Goal: Transaction & Acquisition: Purchase product/service

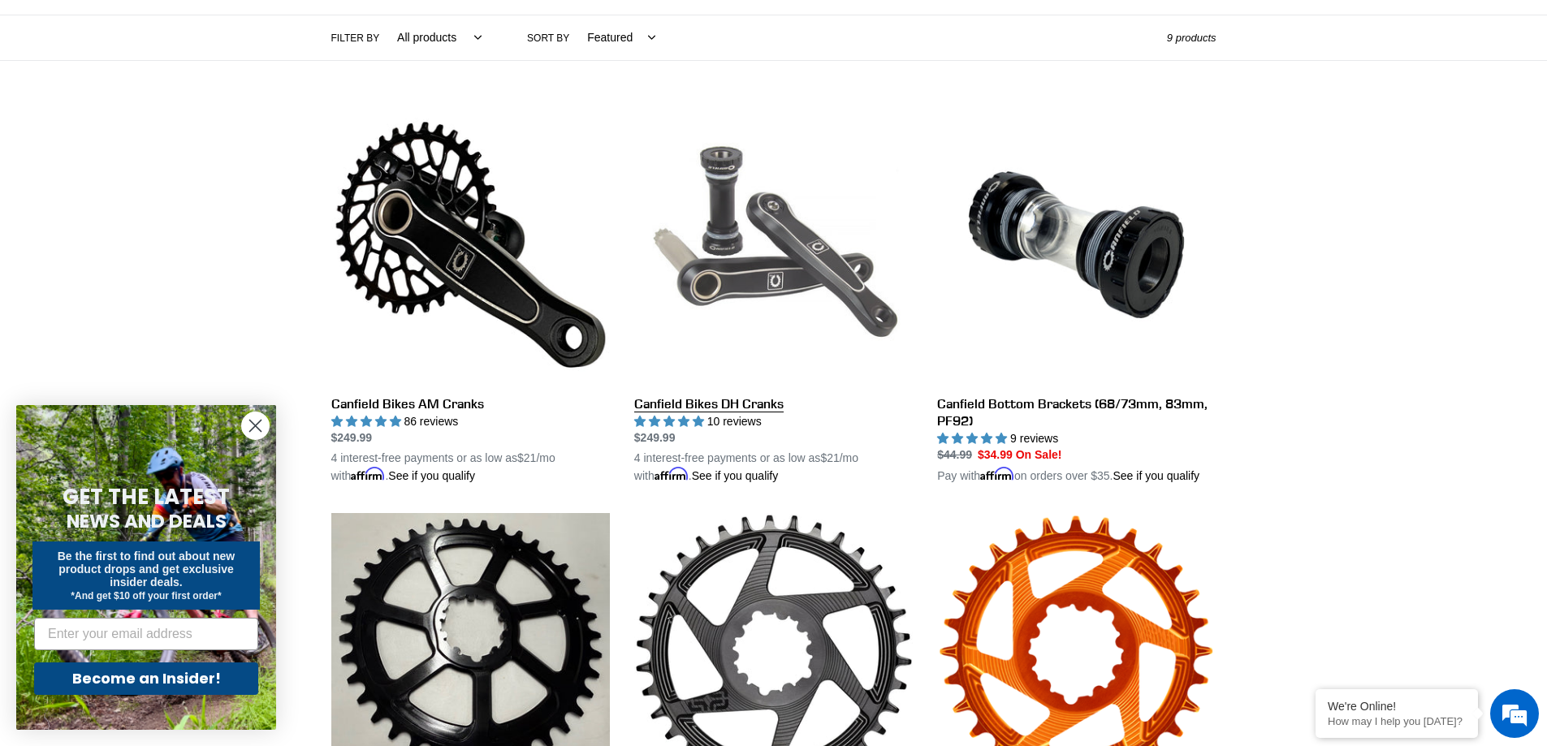
scroll to position [406, 0]
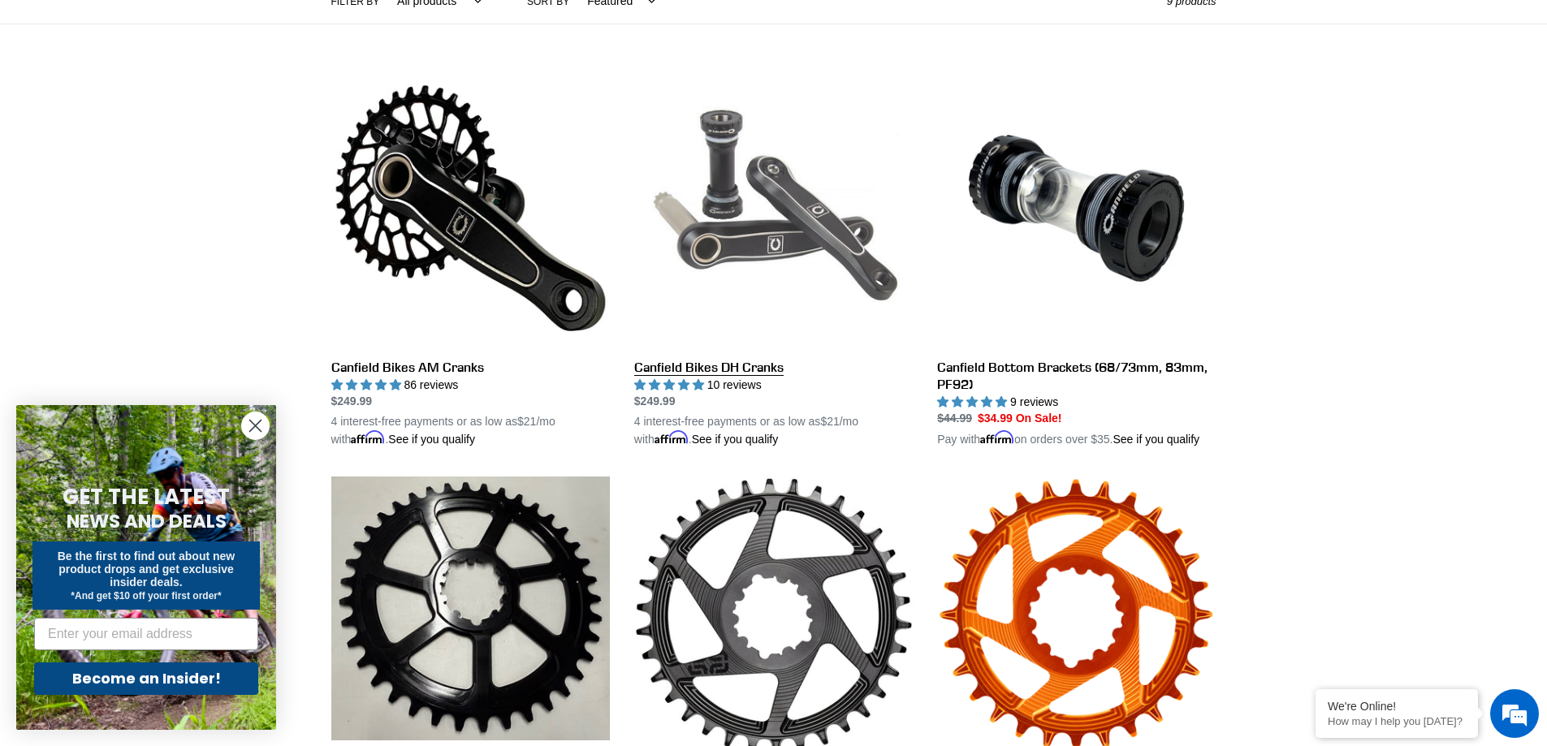
drag, startPoint x: 751, startPoint y: 240, endPoint x: 785, endPoint y: 249, distance: 35.3
click at [785, 249] on link "Canfield Bikes DH Cranks" at bounding box center [773, 259] width 278 height 380
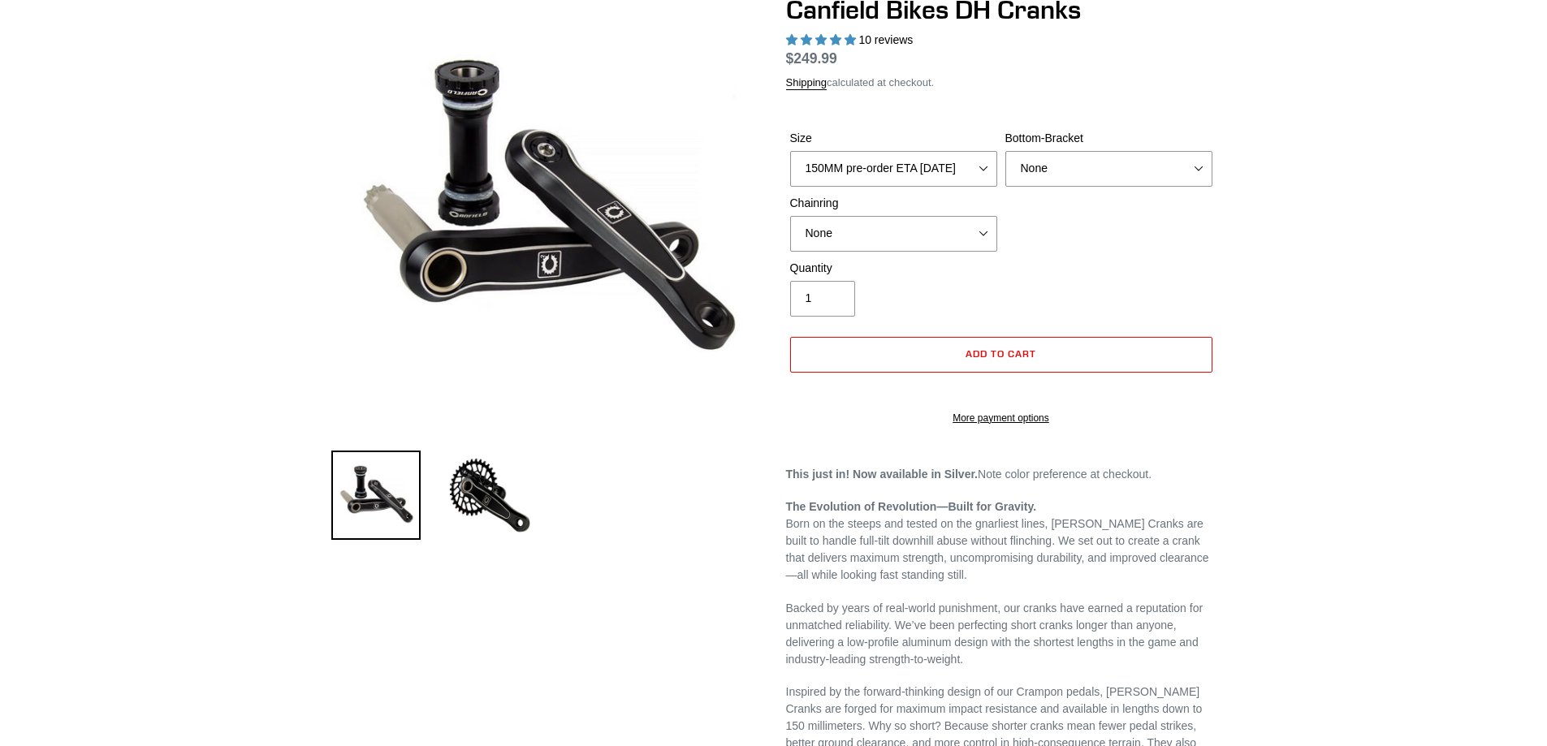
select select "highest-rating"
click at [1189, 175] on select "None BSA Threaded 83mm" at bounding box center [1108, 169] width 207 height 36
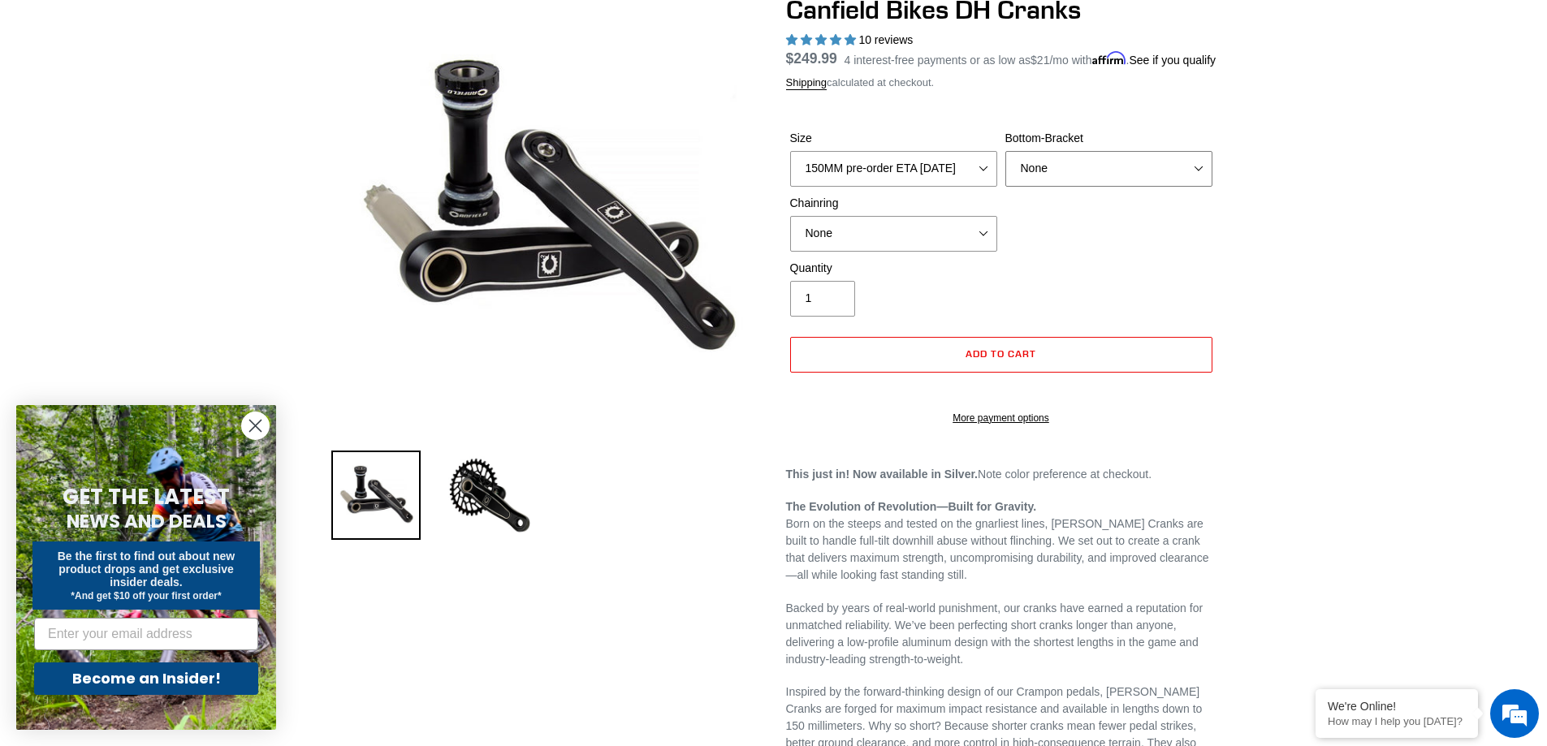
click at [1189, 175] on select "None BSA Threaded 83mm" at bounding box center [1108, 169] width 207 height 36
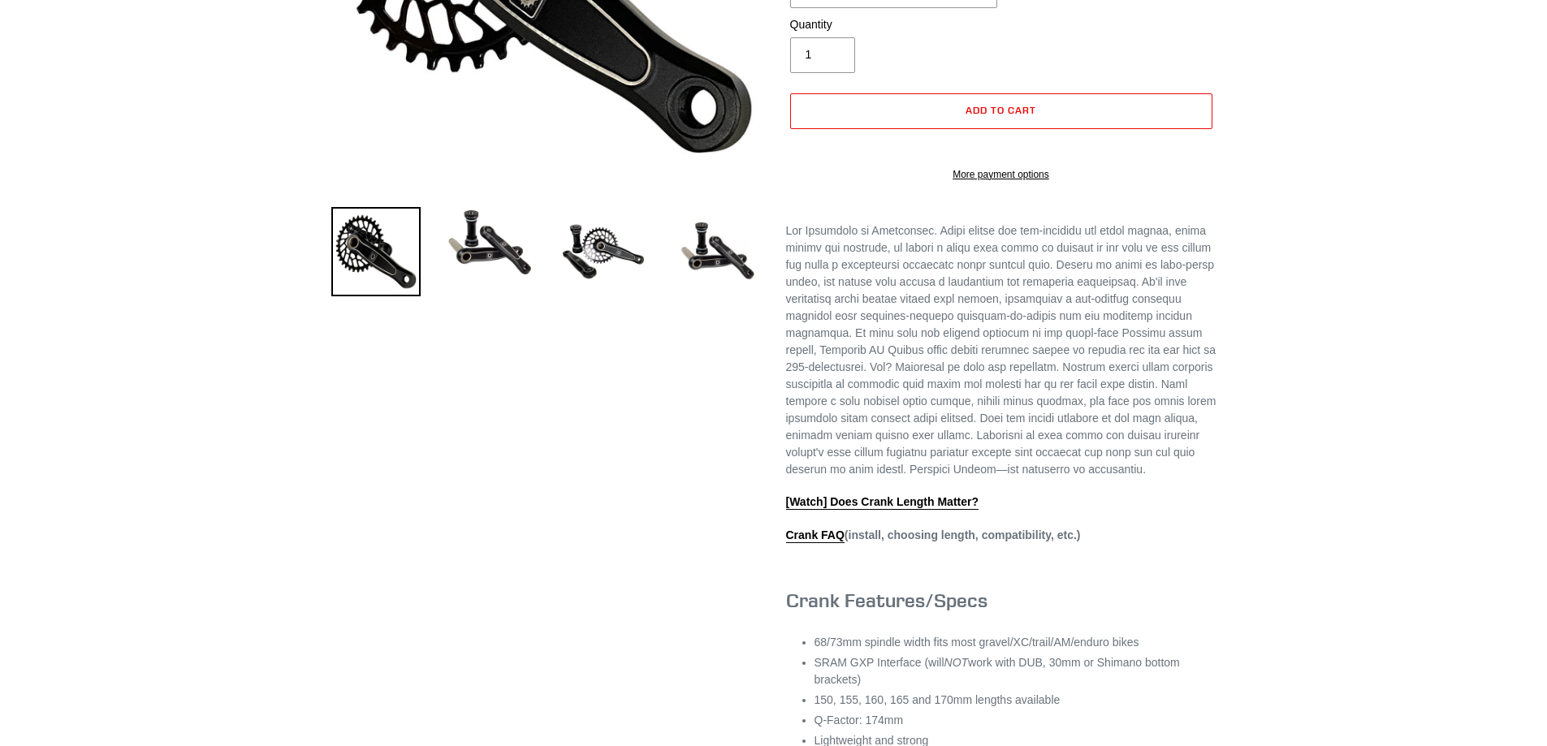
select select "highest-rating"
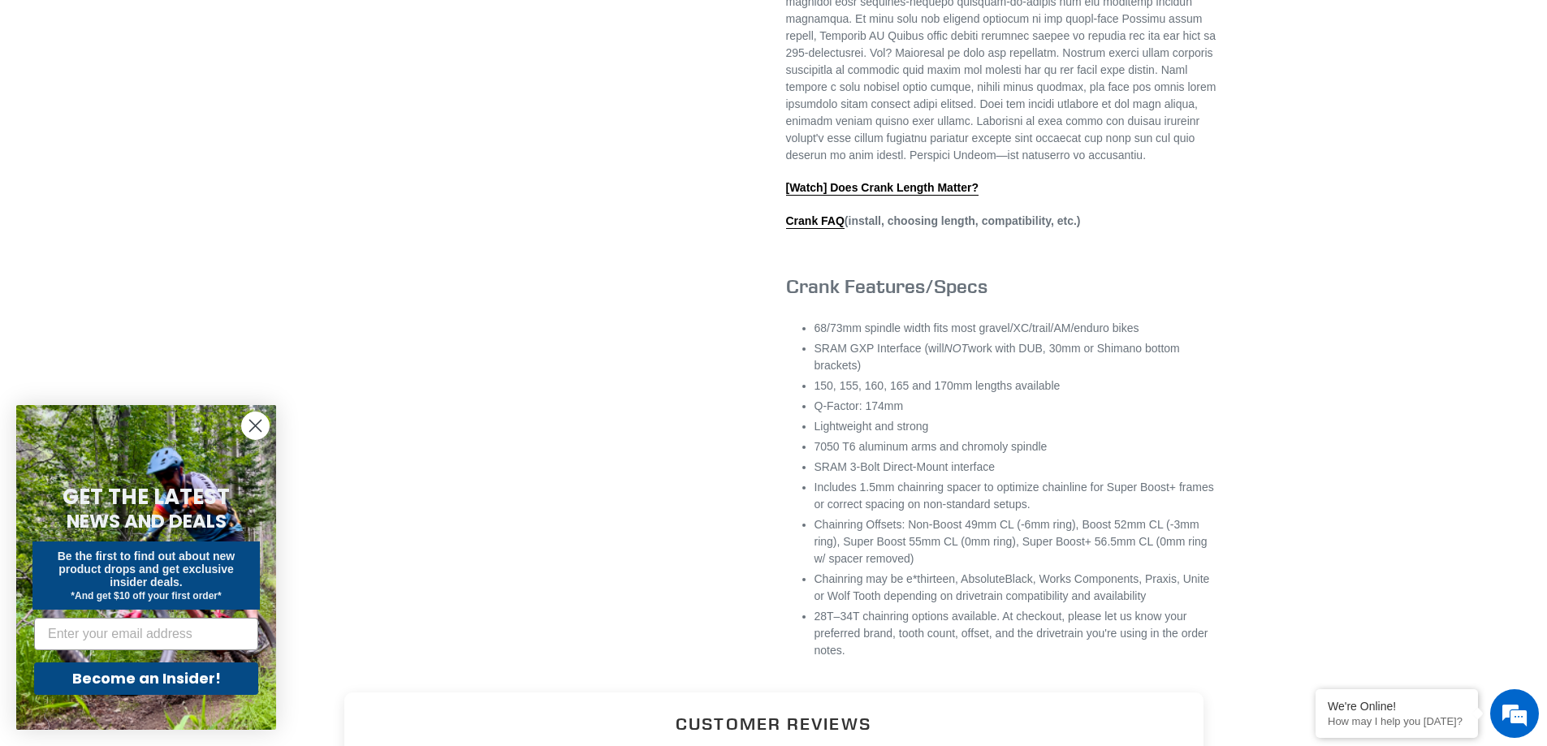
scroll to position [731, 0]
